Goal: Task Accomplishment & Management: Complete application form

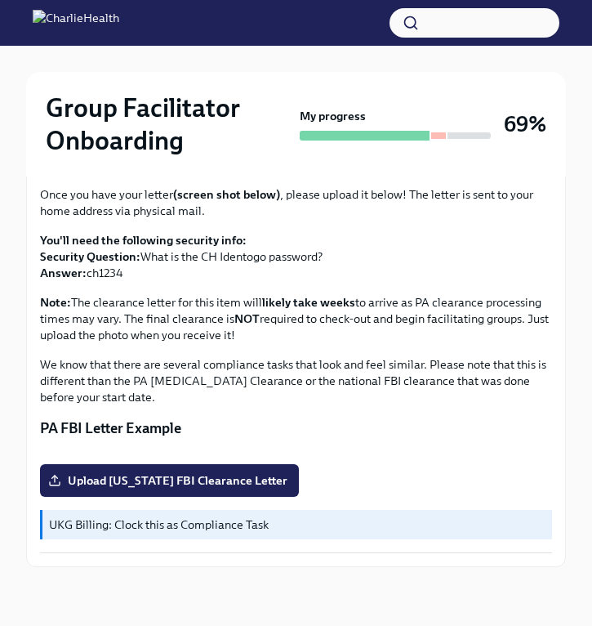
scroll to position [418, 0]
click at [153, 482] on span "Upload [US_STATE] FBI Clearance Letter" at bounding box center [169, 480] width 236 height 16
click at [0, 0] on input "Upload [US_STATE] FBI Clearance Letter" at bounding box center [0, 0] width 0 height 0
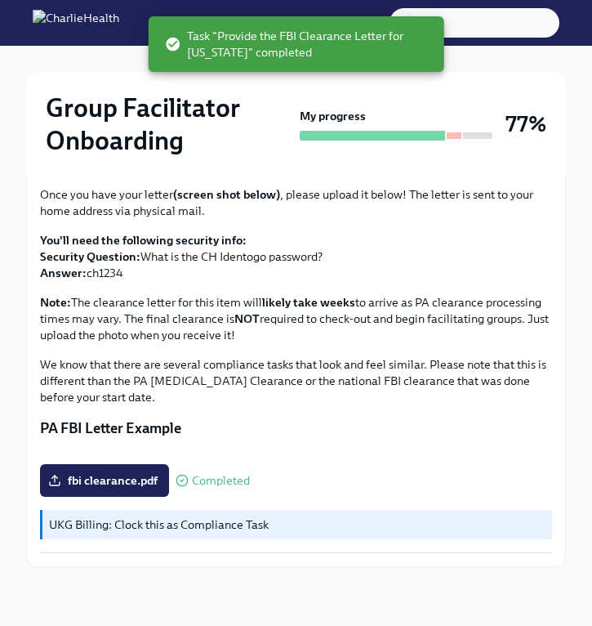
click at [476, 451] on button "Zoom image" at bounding box center [296, 451] width 512 height 0
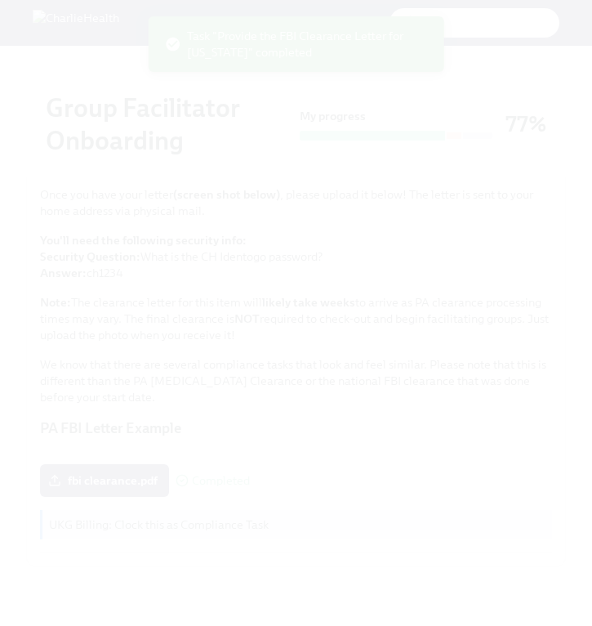
click at [476, 407] on button "Unzoom image" at bounding box center [296, 313] width 592 height 626
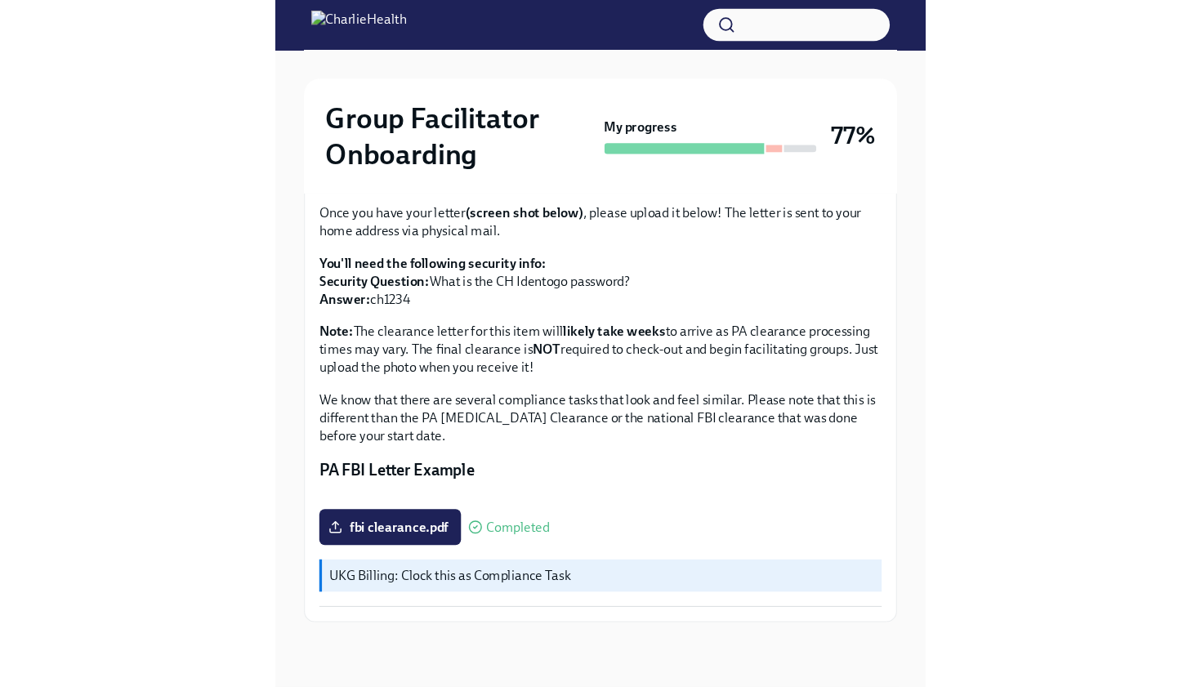
scroll to position [0, 0]
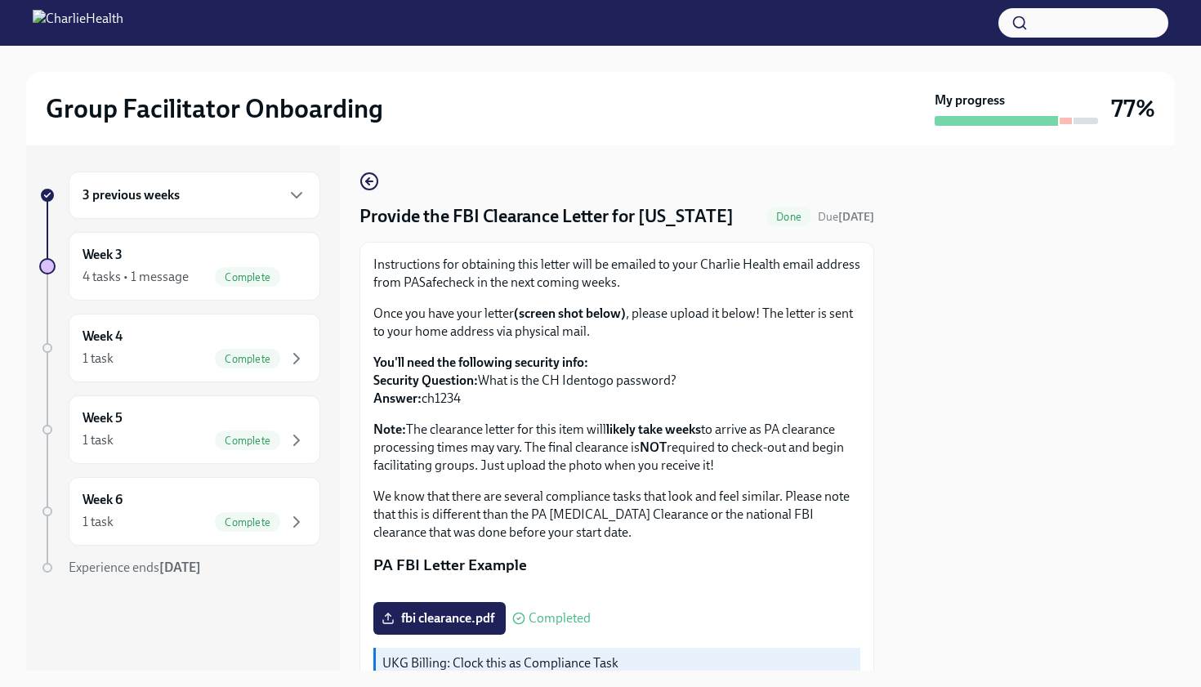
click at [589, 143] on div "Group Facilitator Onboarding My progress 77%" at bounding box center [600, 109] width 1149 height 74
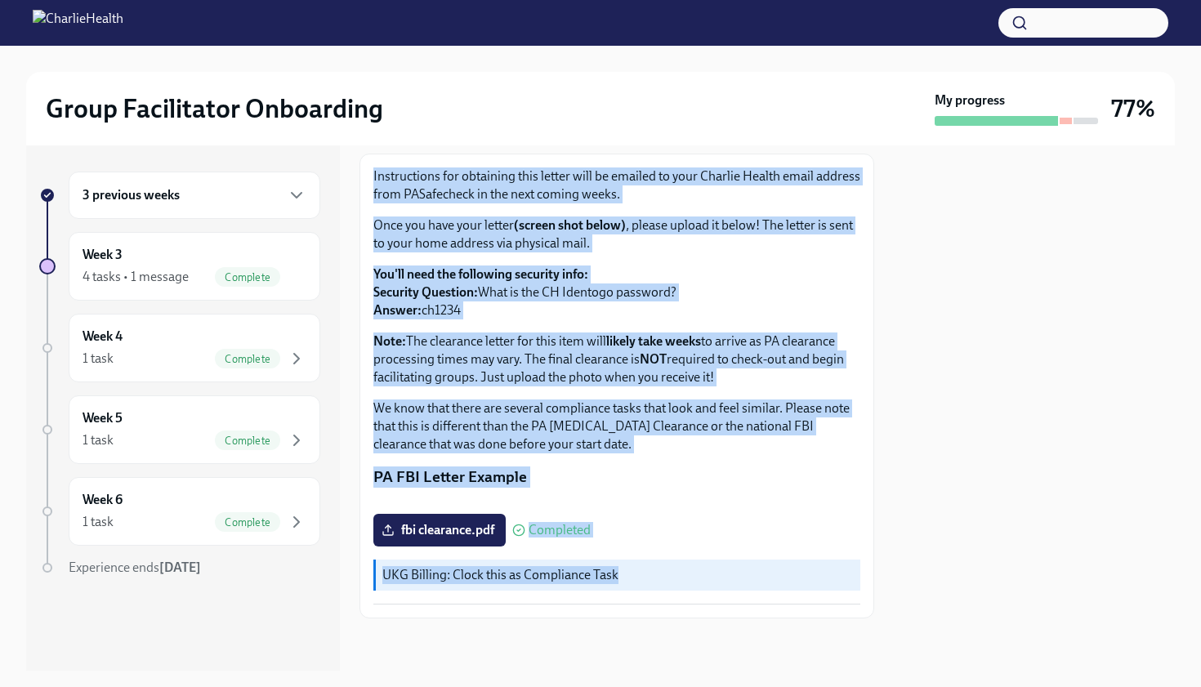
scroll to position [275, 0]
drag, startPoint x: 868, startPoint y: 279, endPoint x: 839, endPoint y: 686, distance: 407.8
click at [839, 686] on div "Group Facilitator Onboarding My progress 77% 3 previous weeks Week 3 4 tasks • …" at bounding box center [600, 343] width 1201 height 687
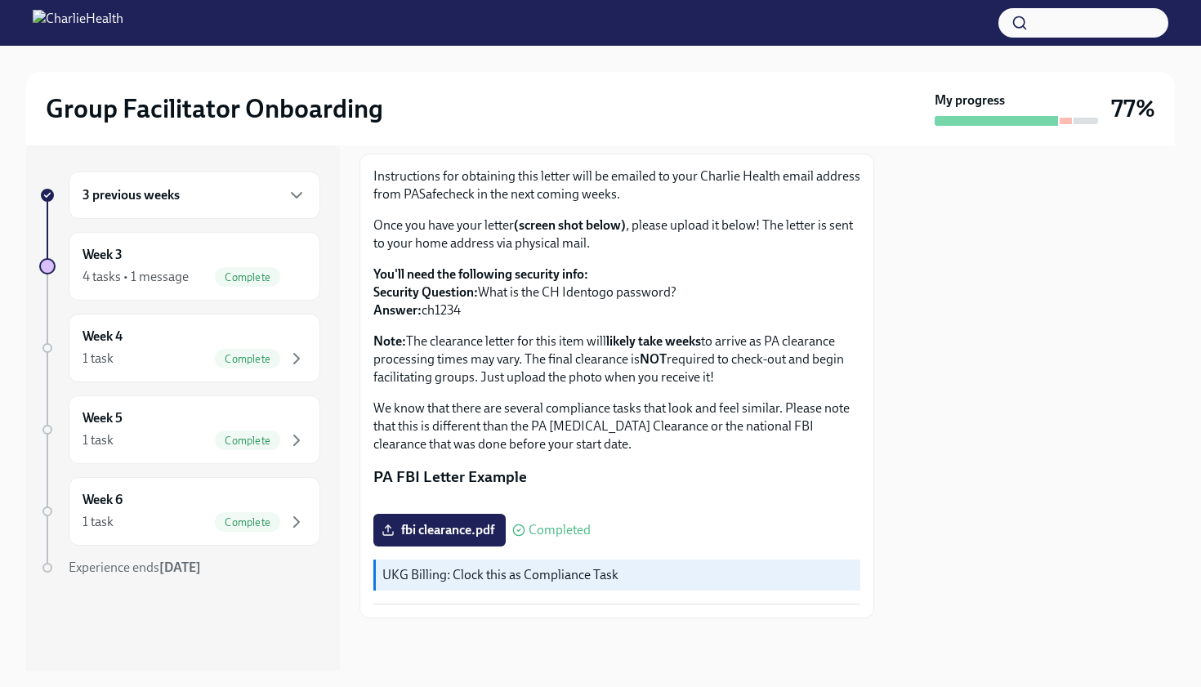
click at [904, 636] on div at bounding box center [1034, 407] width 281 height 525
